Goal: Transaction & Acquisition: Purchase product/service

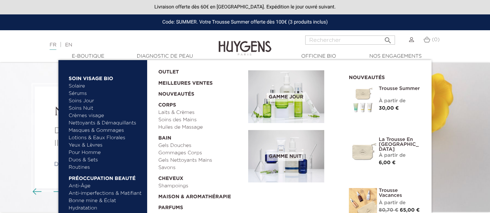
click at [79, 101] on link "Soins Jour" at bounding box center [106, 101] width 74 height 7
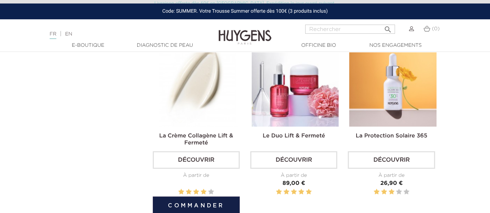
scroll to position [781, 0]
click at [182, 95] on img at bounding box center [197, 82] width 87 height 87
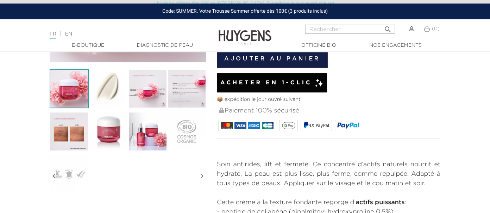
scroll to position [186, 0]
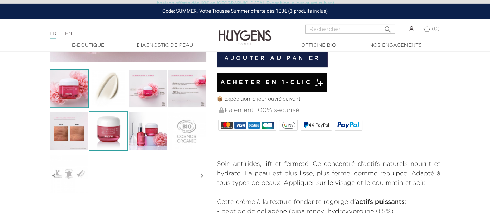
click at [114, 137] on img at bounding box center [108, 131] width 39 height 39
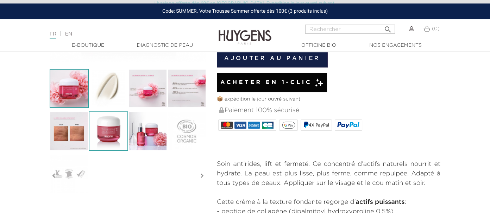
click at [72, 99] on img at bounding box center [69, 88] width 39 height 39
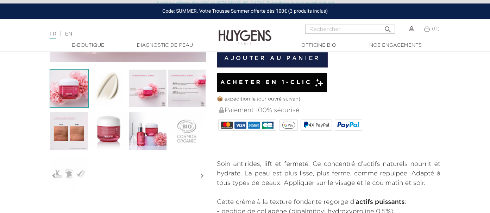
click at [72, 99] on img at bounding box center [69, 88] width 39 height 39
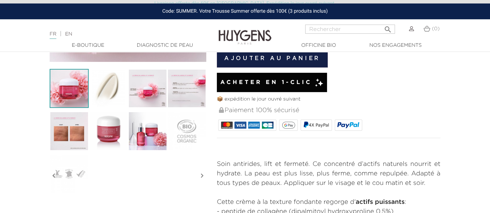
click at [70, 92] on img at bounding box center [69, 88] width 39 height 39
